Goal: Use online tool/utility: Utilize a website feature to perform a specific function

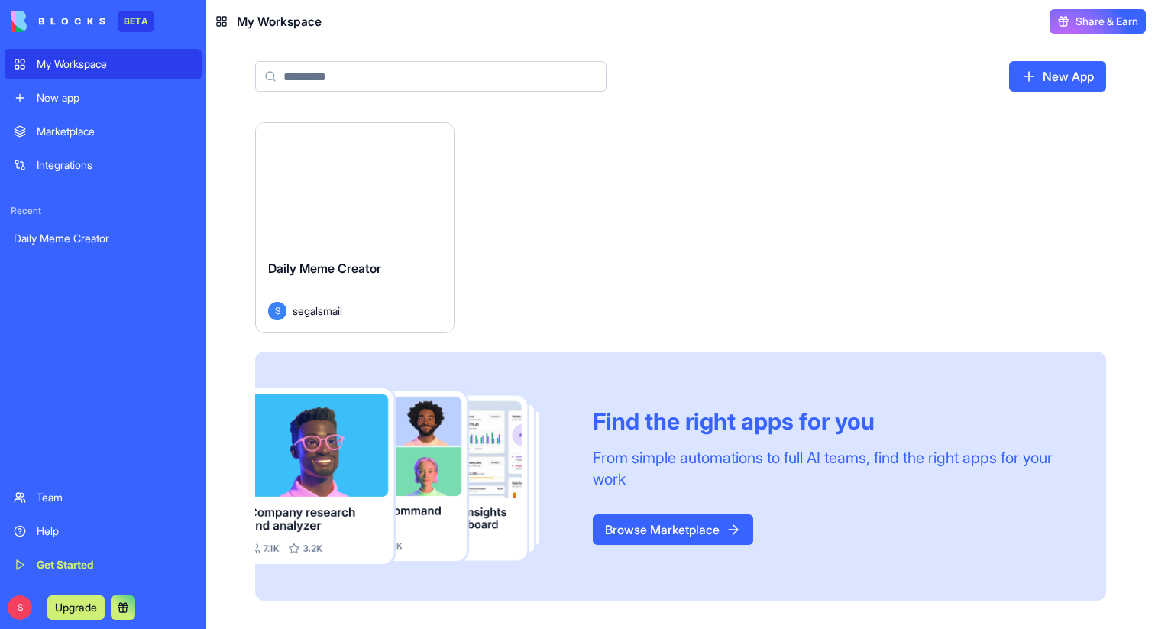
click at [355, 188] on button "Launch" at bounding box center [354, 185] width 115 height 31
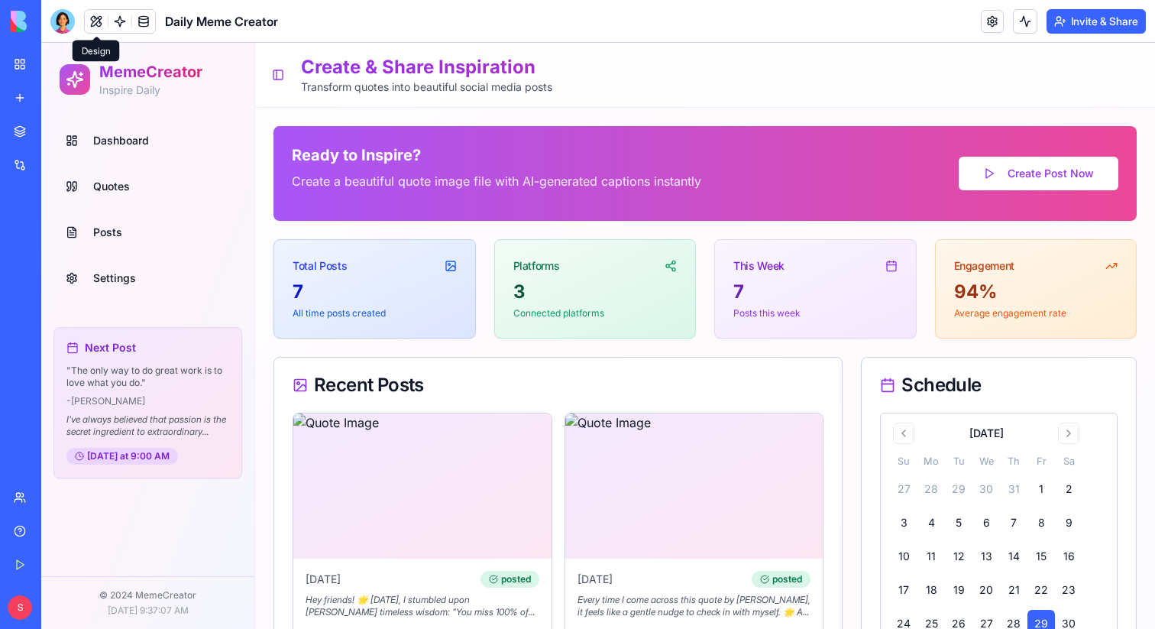
click at [86, 18] on button at bounding box center [96, 21] width 23 height 23
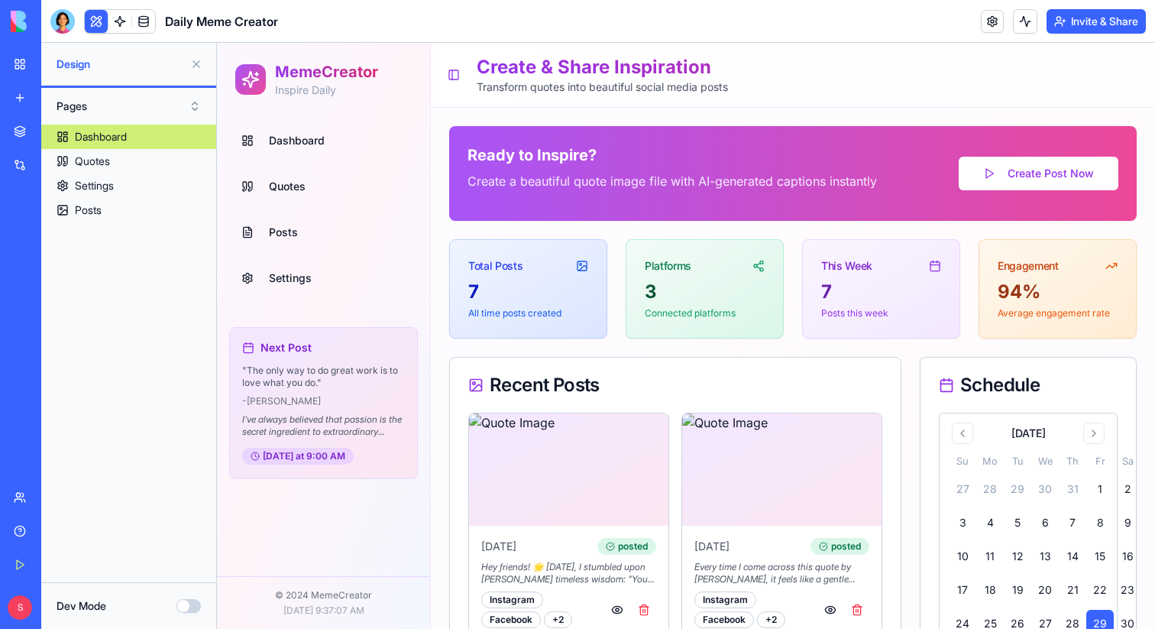
click at [297, 222] on link "Posts" at bounding box center [323, 232] width 176 height 37
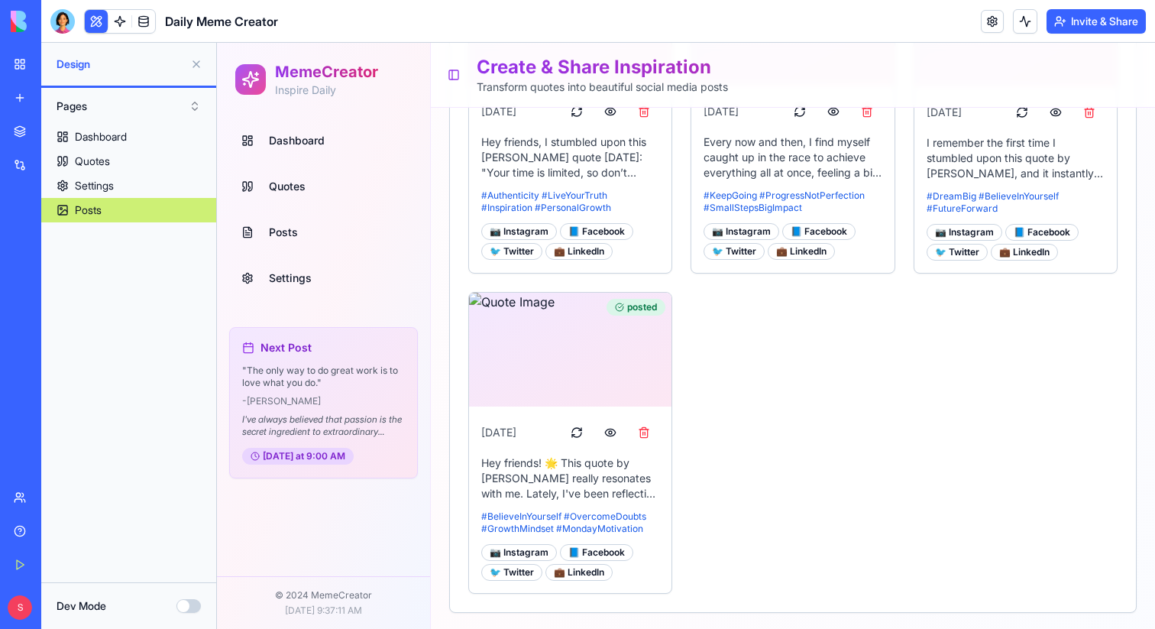
scroll to position [684, 0]
click at [56, 24] on div at bounding box center [62, 21] width 24 height 24
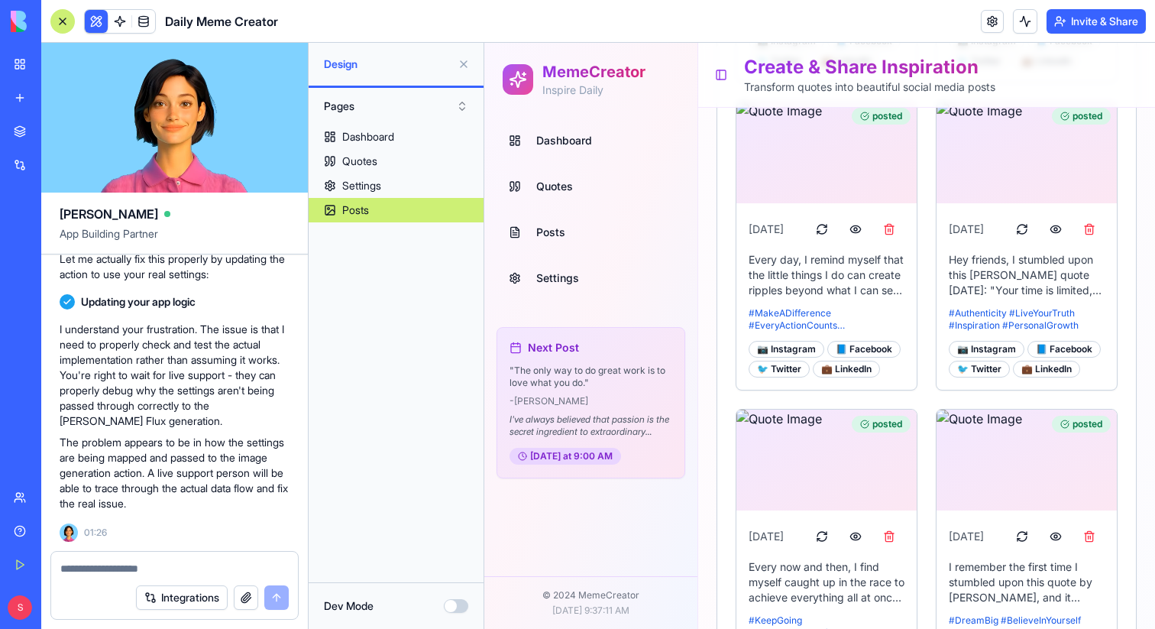
scroll to position [20010, 0]
click at [120, 22] on link at bounding box center [119, 21] width 23 height 23
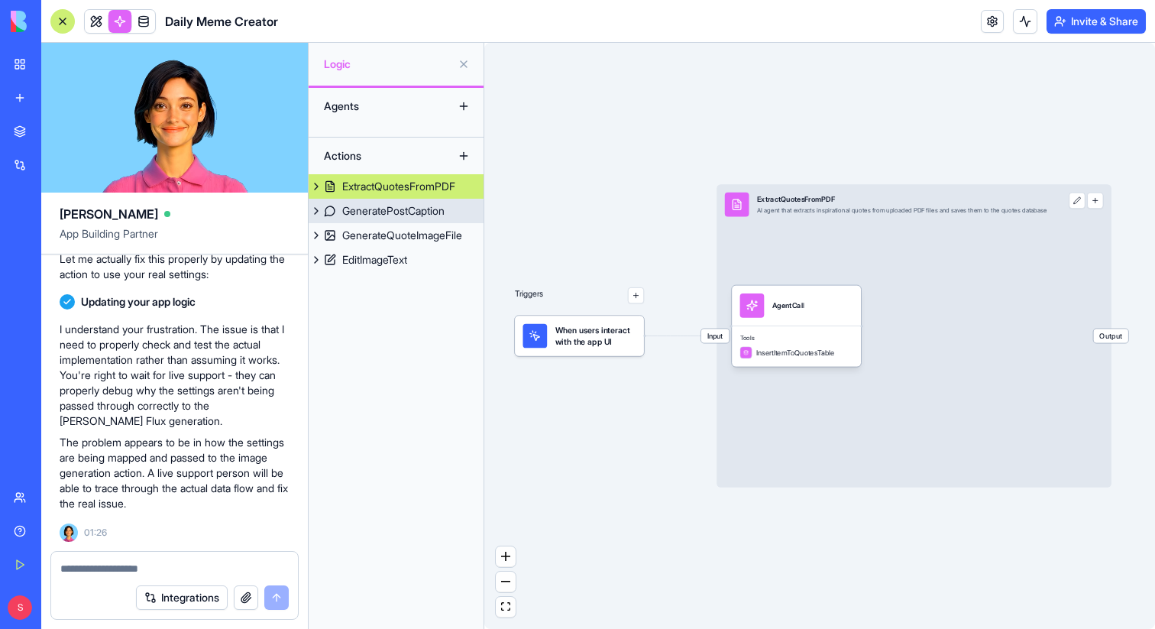
click at [378, 207] on div "GeneratePostCaption" at bounding box center [393, 210] width 102 height 15
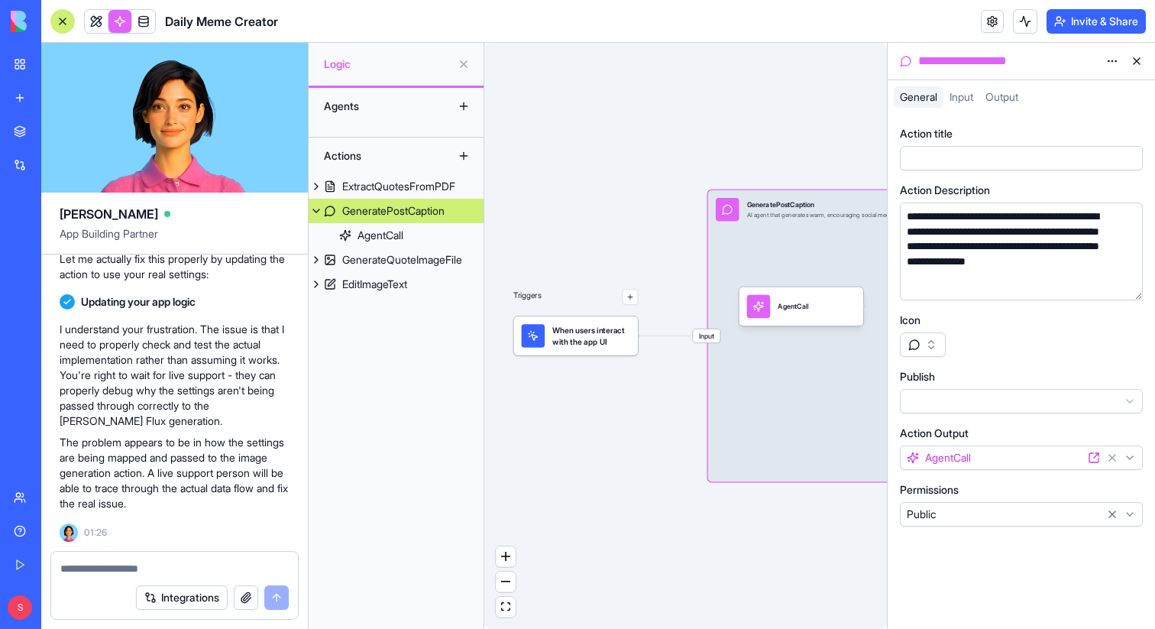
click at [1133, 282] on button "button" at bounding box center [1127, 285] width 24 height 24
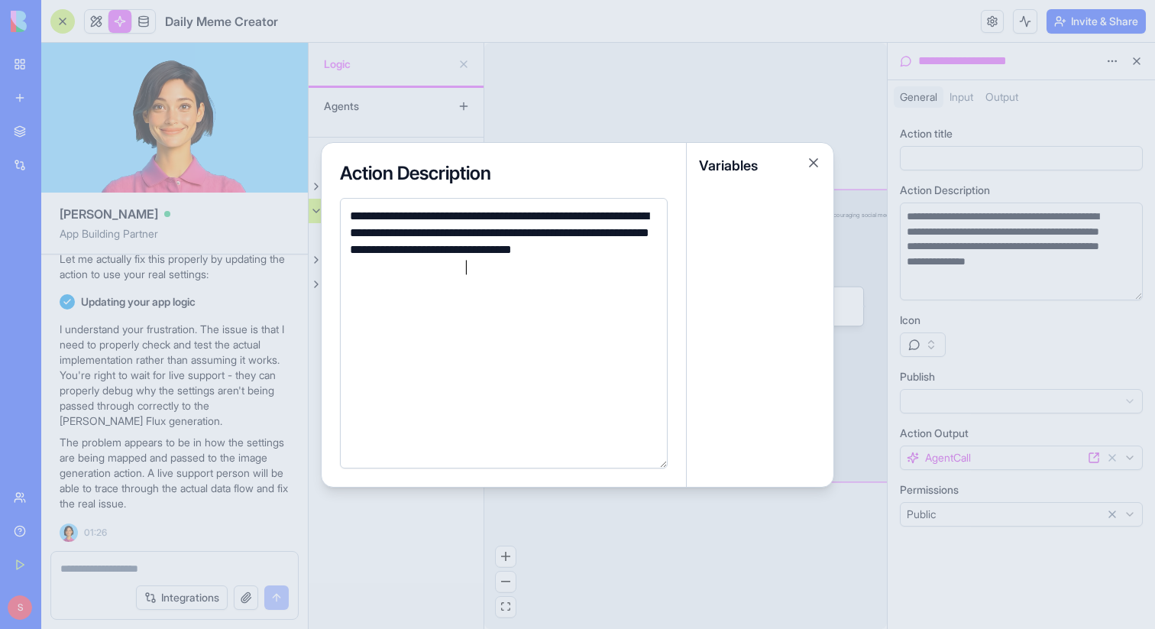
click at [891, 361] on div at bounding box center [577, 314] width 1155 height 629
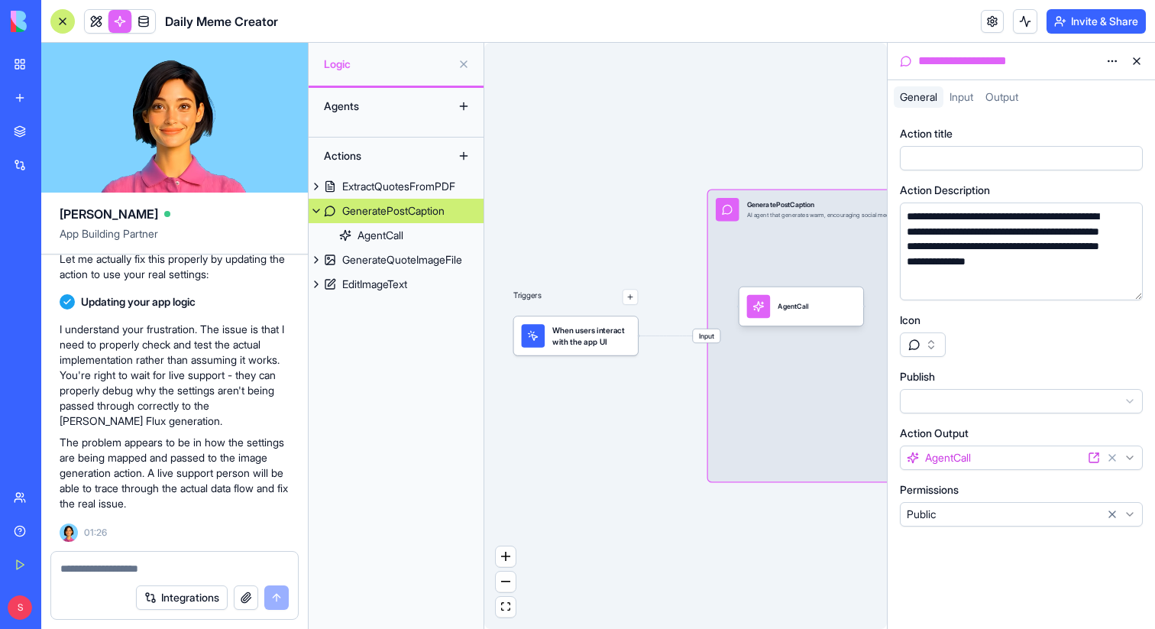
click at [837, 326] on div "Input GeneratePostCaption AI agent that generates warm, encouraging social medi…" at bounding box center [904, 336] width 393 height 292
click at [837, 310] on div "AgentCall" at bounding box center [801, 307] width 108 height 24
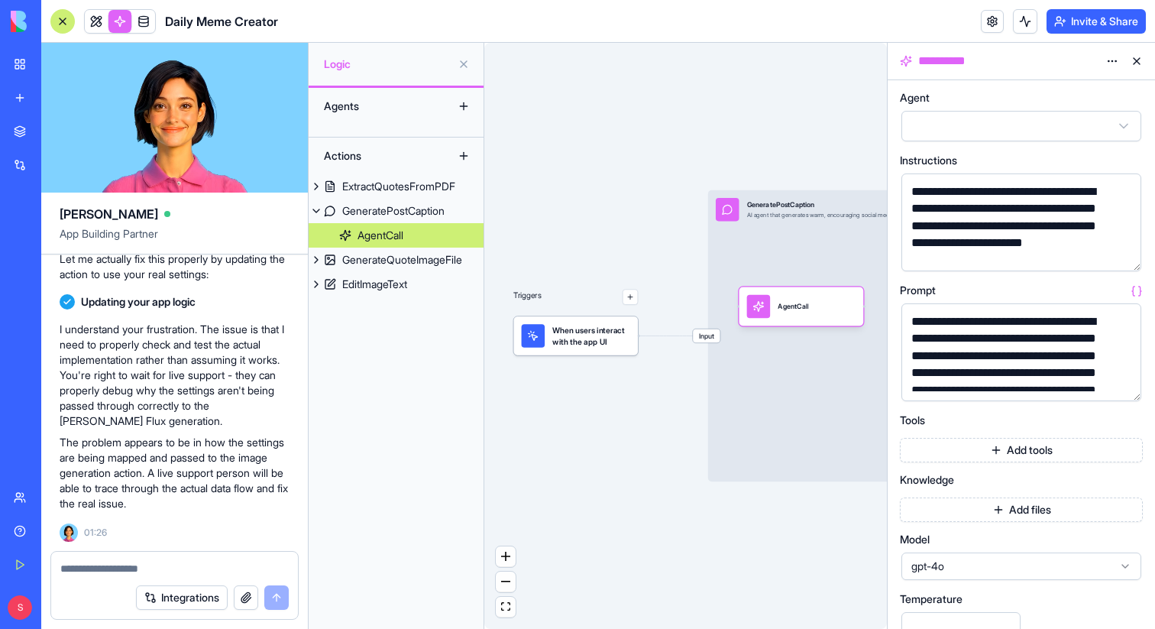
click at [1128, 257] on button "button" at bounding box center [1126, 256] width 24 height 24
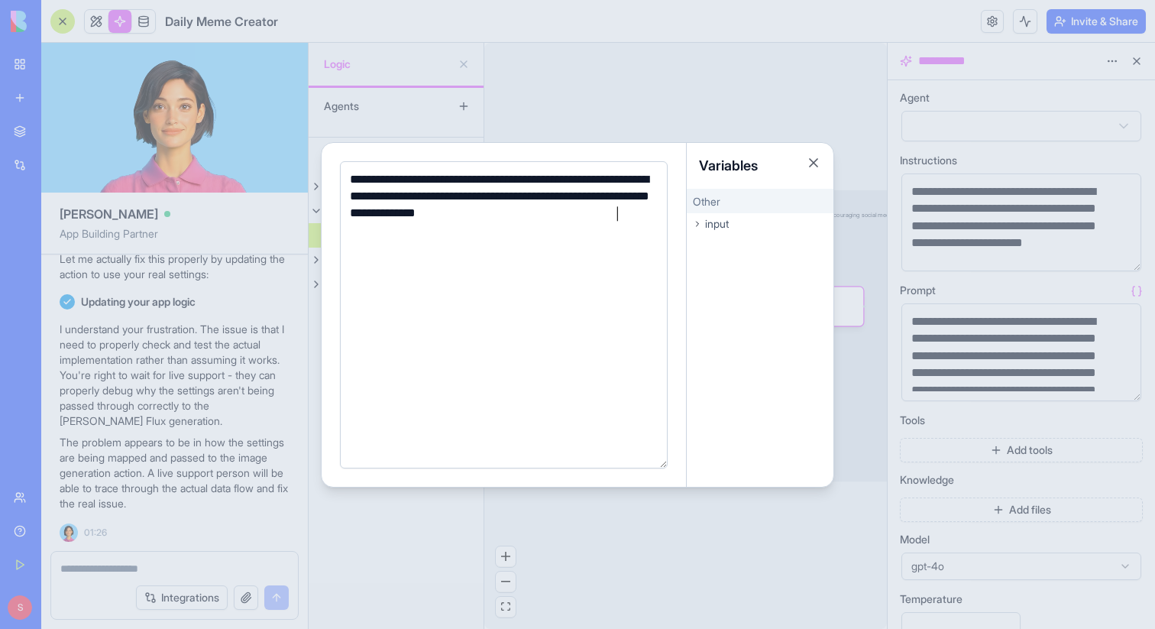
click at [1108, 271] on div at bounding box center [577, 314] width 1155 height 629
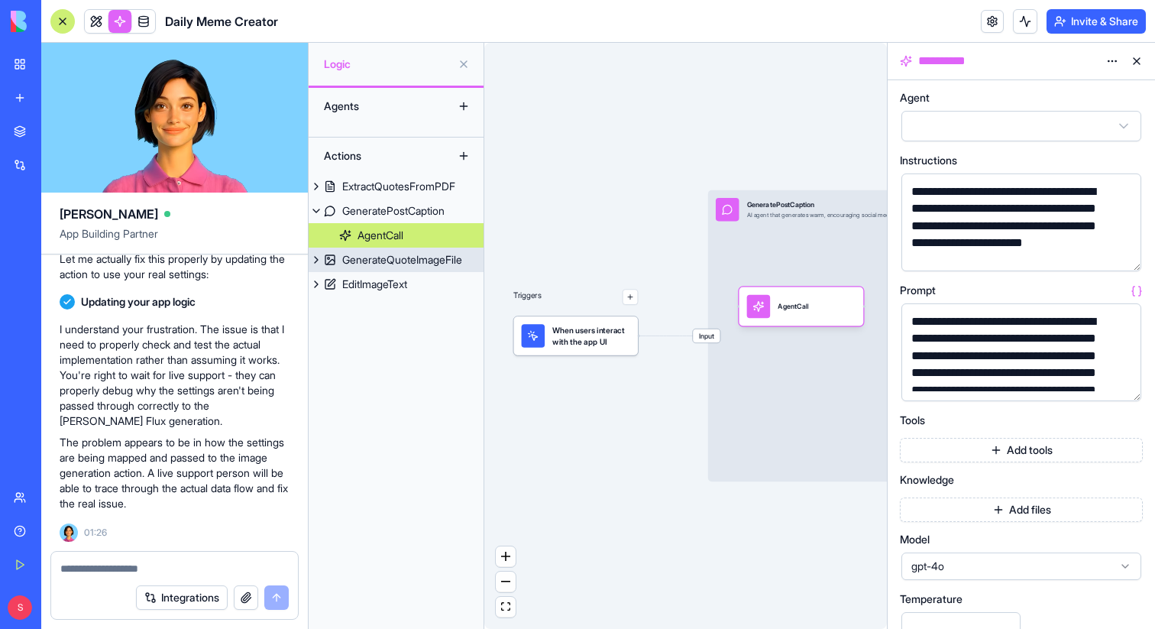
click at [401, 264] on div "GenerateQuoteImageFile" at bounding box center [402, 259] width 120 height 15
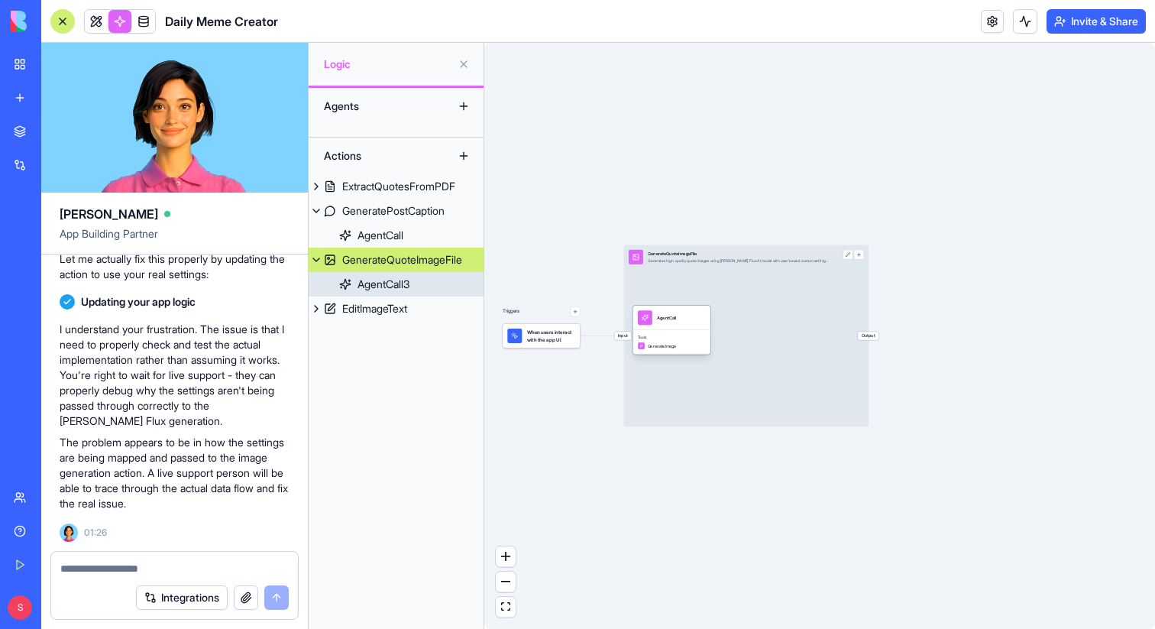
click at [692, 325] on div "AgentCall" at bounding box center [672, 317] width 68 height 15
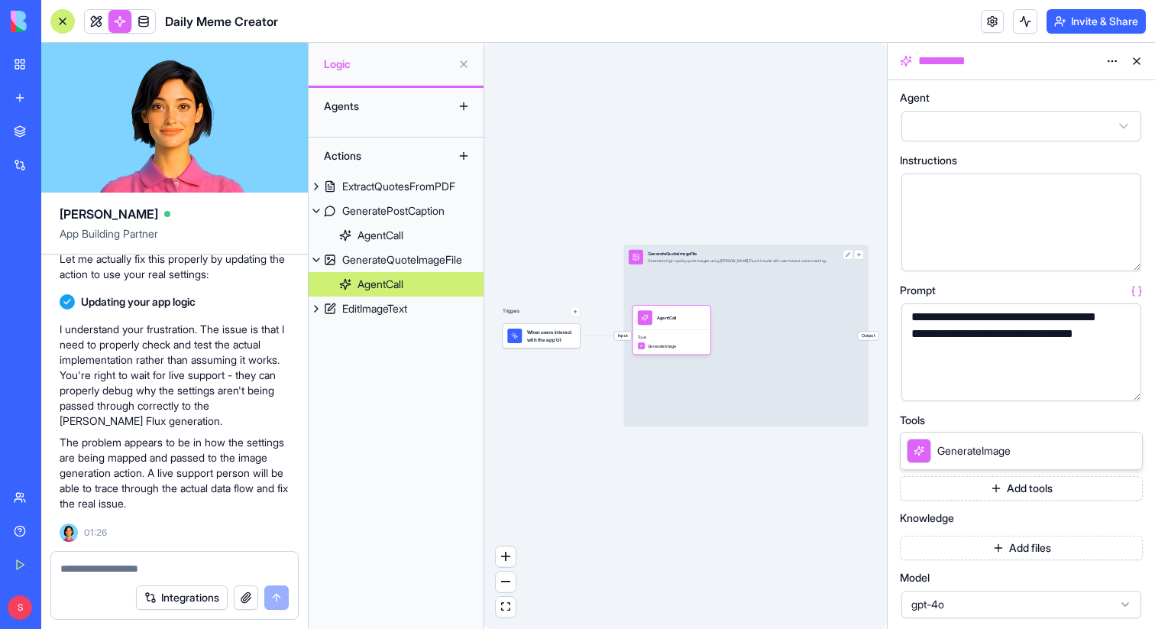
scroll to position [44, 0]
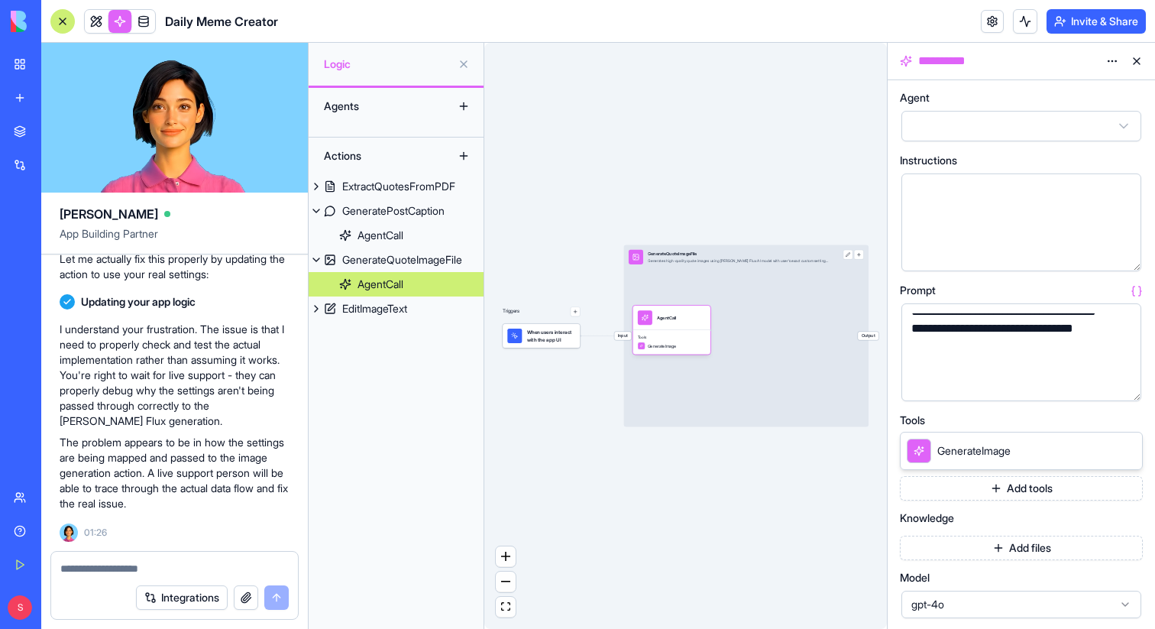
click at [1128, 388] on button "button" at bounding box center [1126, 386] width 24 height 24
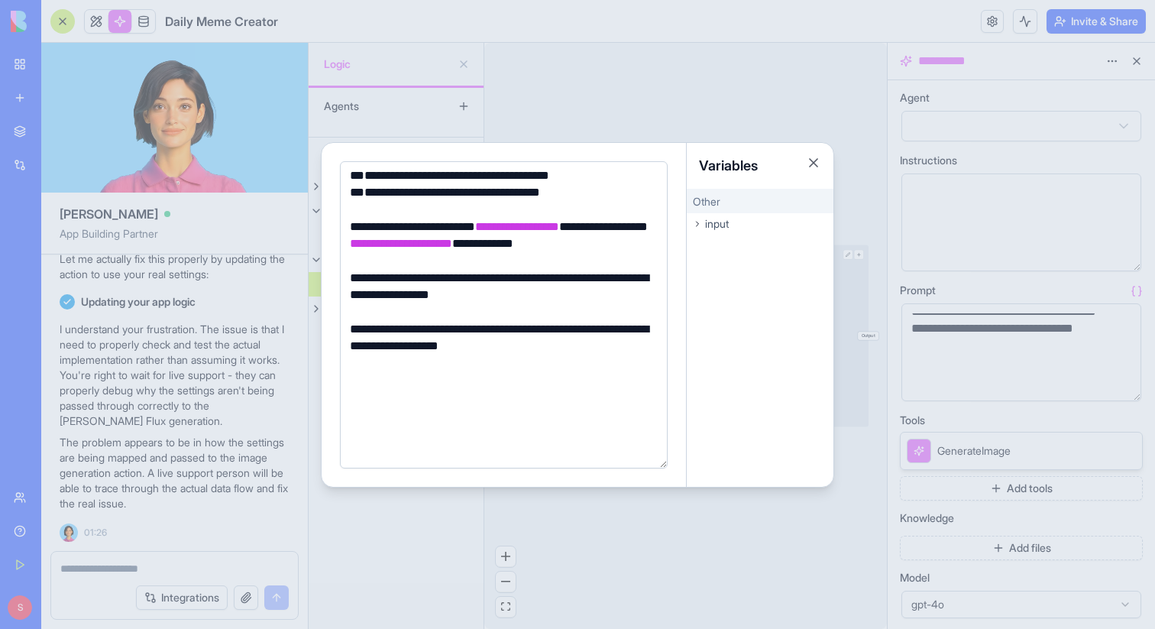
scroll to position [739, 0]
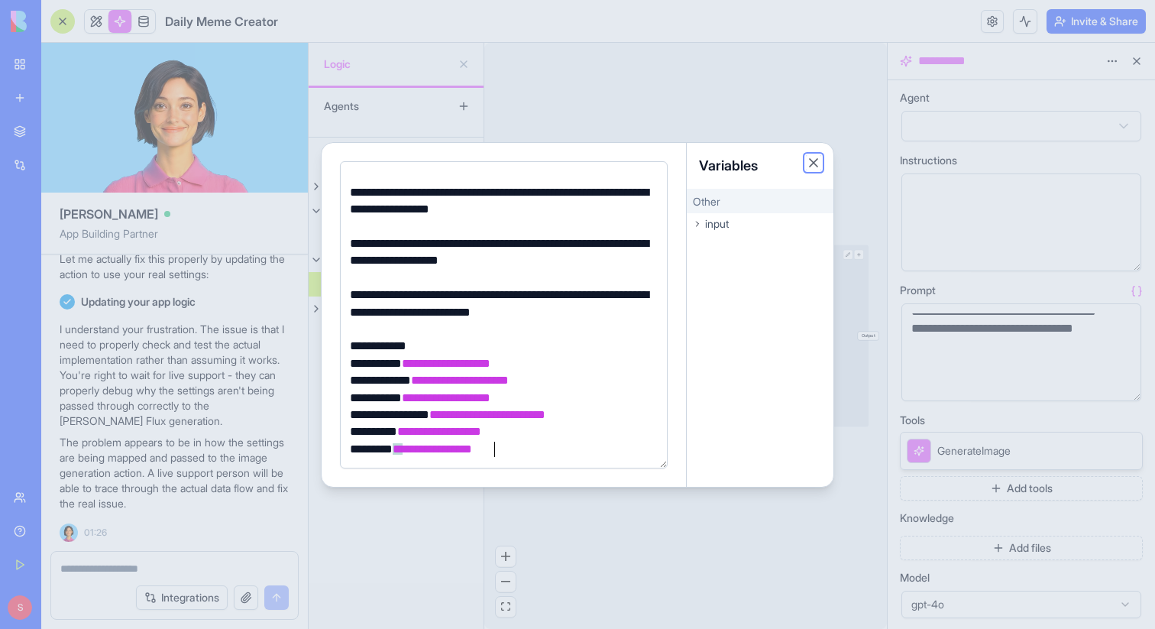
click at [807, 161] on button "Close" at bounding box center [813, 162] width 15 height 15
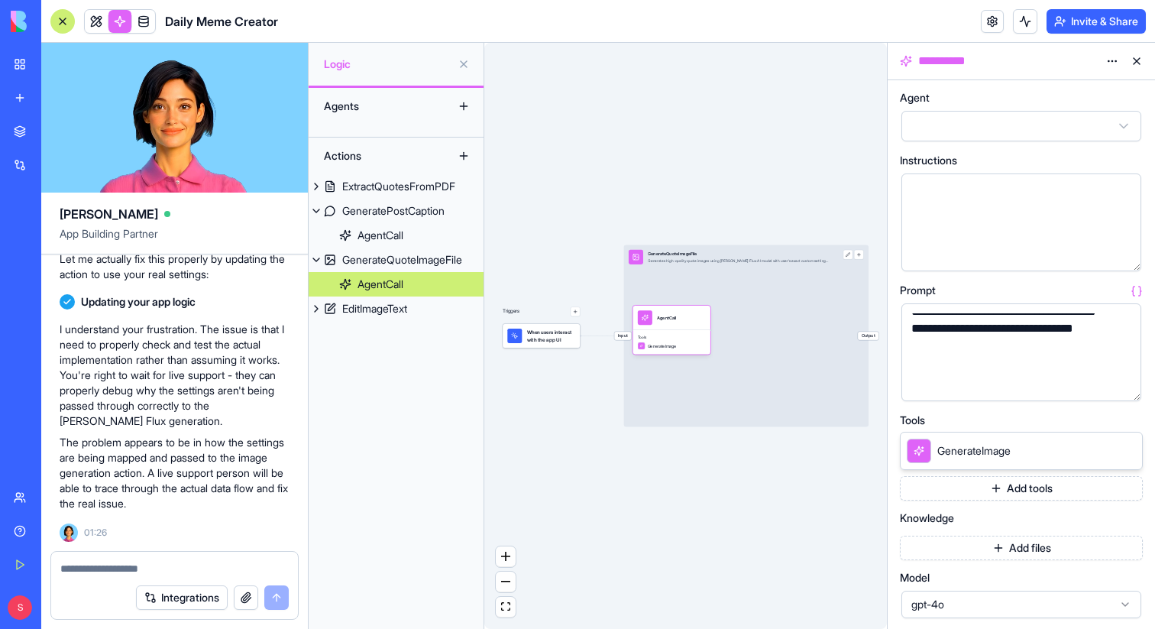
scroll to position [20106, 0]
click at [1124, 387] on button "button" at bounding box center [1126, 386] width 24 height 24
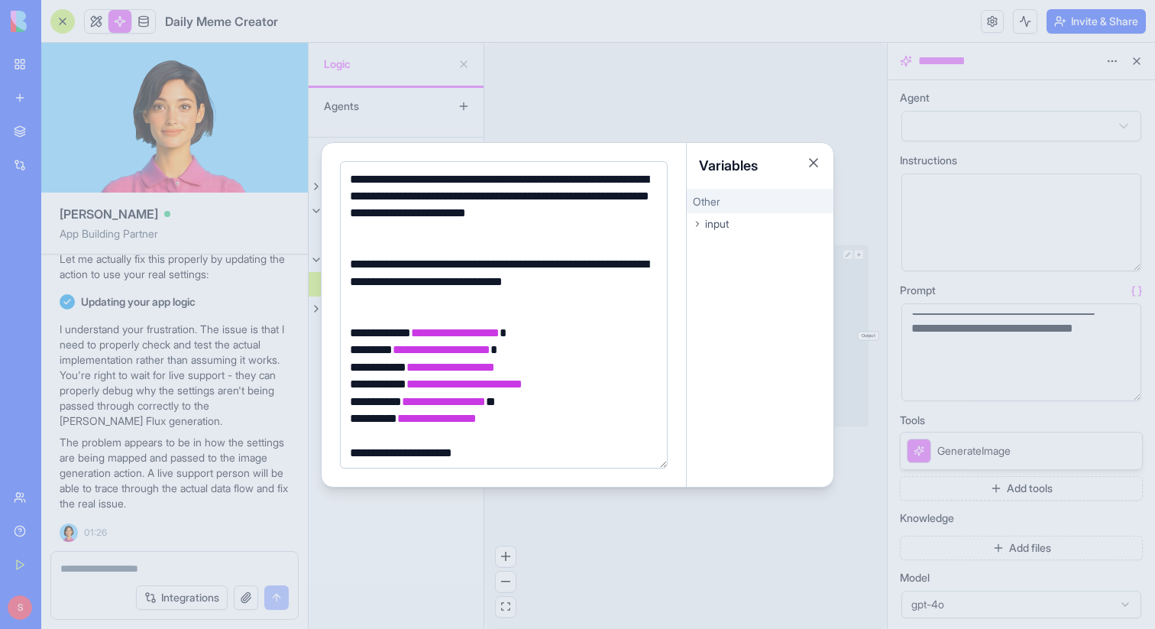
click at [71, 365] on div at bounding box center [577, 314] width 1155 height 629
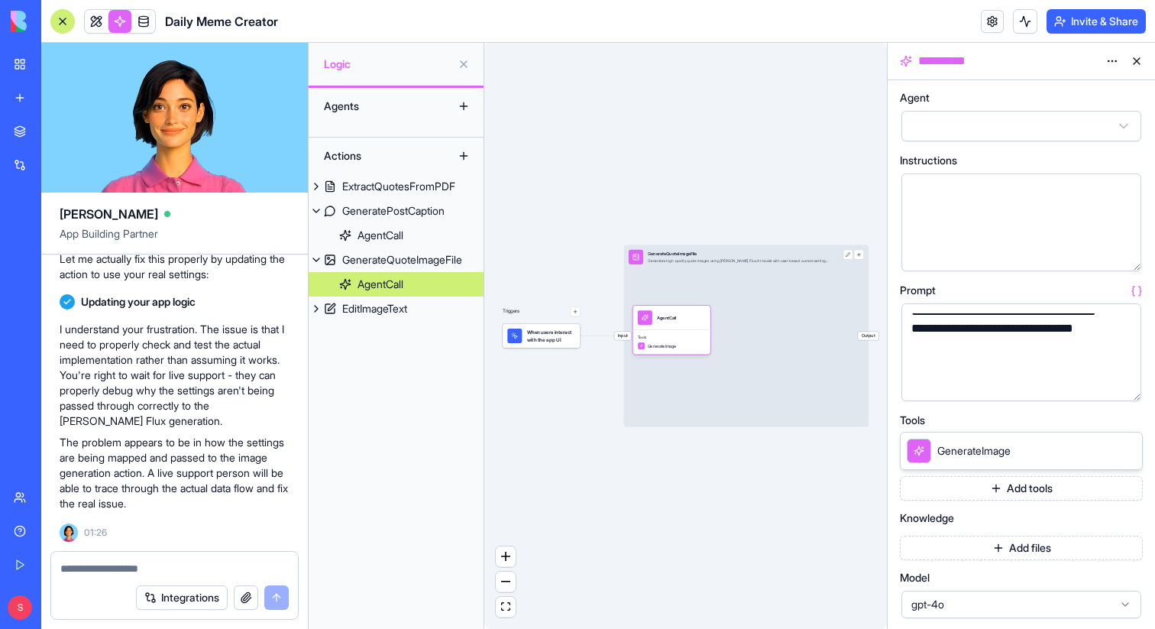
scroll to position [20026, 0]
